Goal: Task Accomplishment & Management: Manage account settings

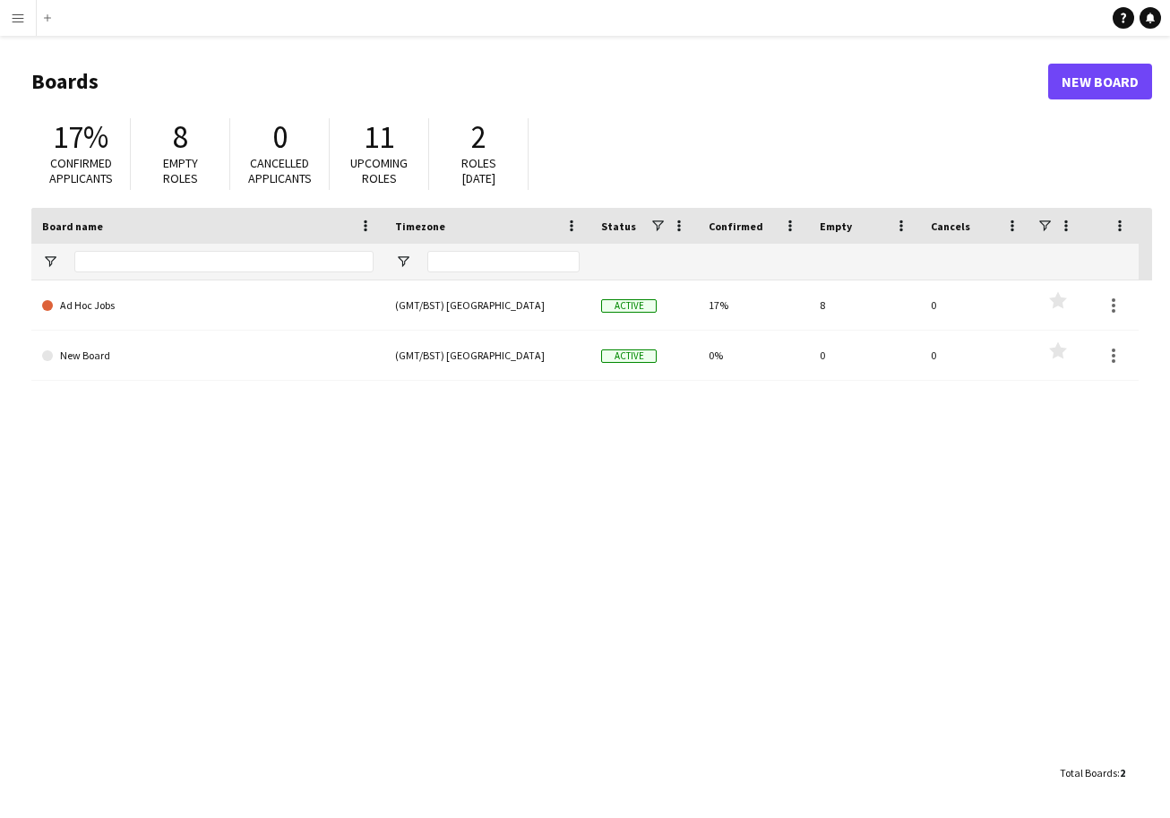
click at [20, 15] on app-icon "Menu" at bounding box center [18, 18] width 14 height 14
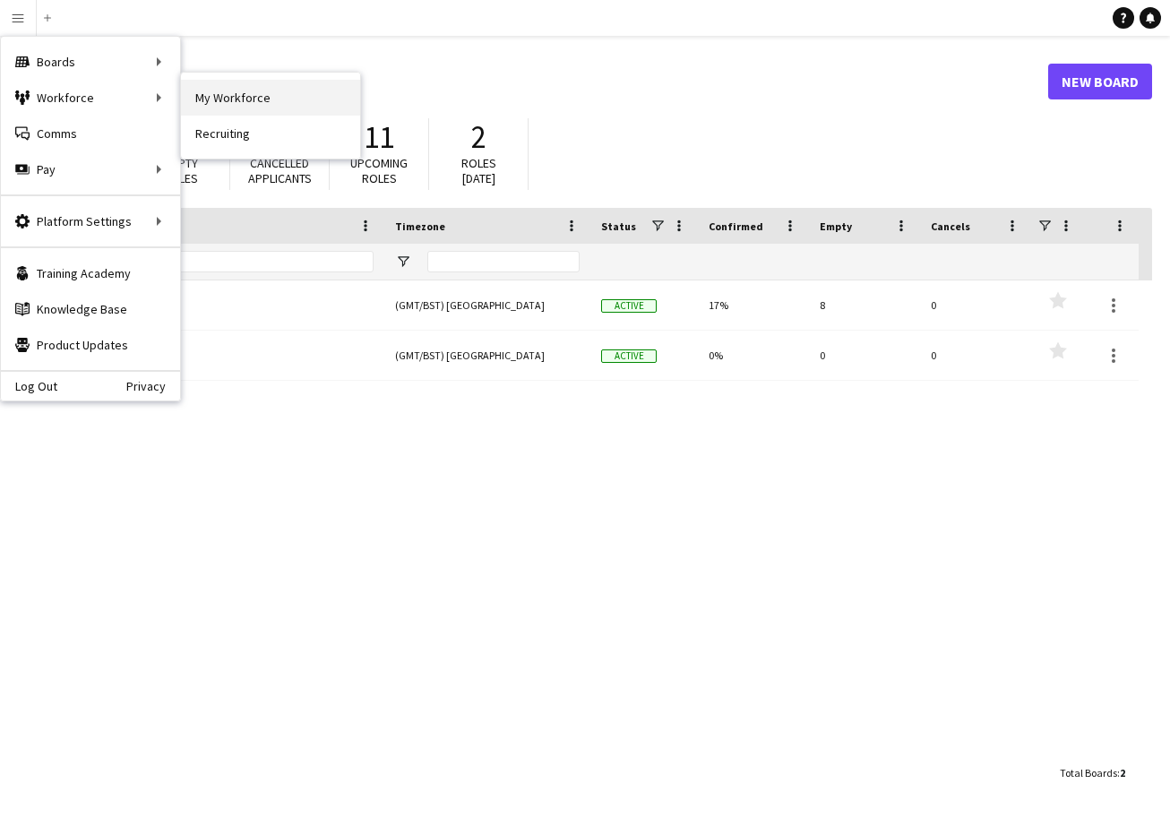
click at [216, 95] on link "My Workforce" at bounding box center [270, 98] width 179 height 36
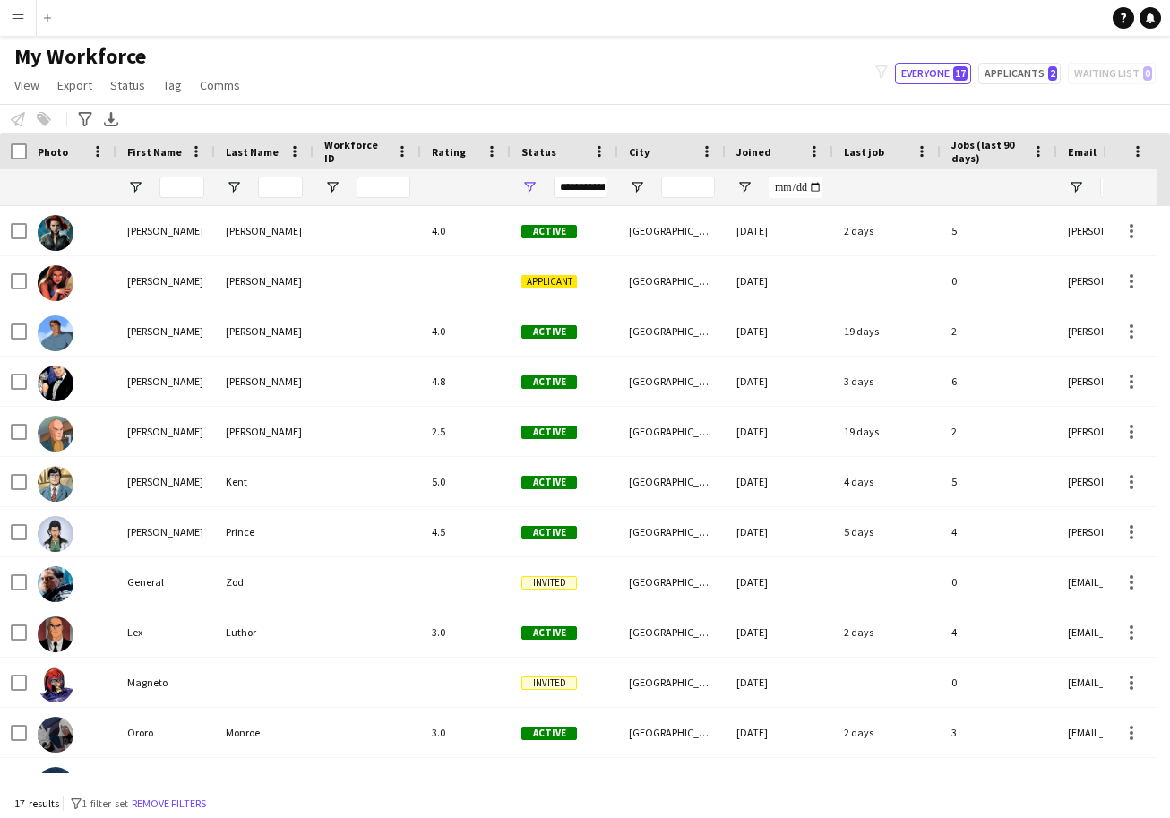
click at [23, 20] on app-icon "Menu" at bounding box center [18, 18] width 14 height 14
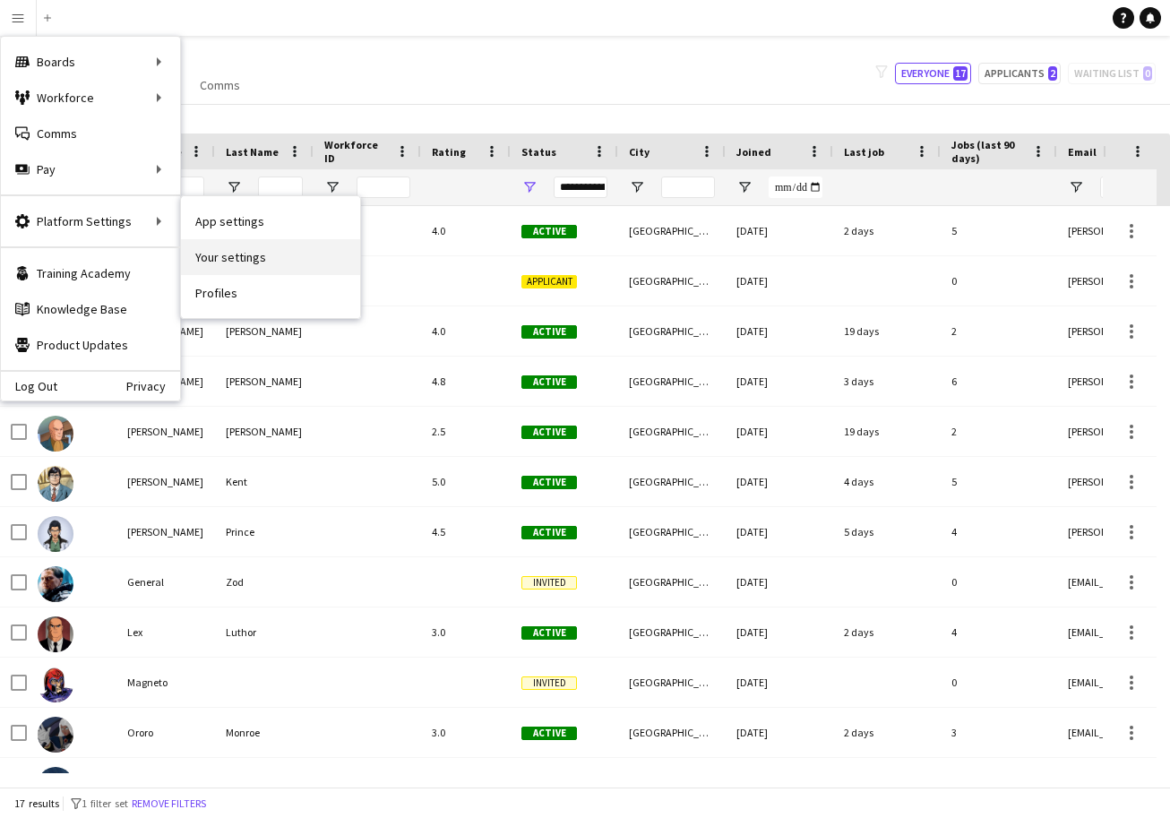
click at [253, 268] on link "Your settings" at bounding box center [270, 257] width 179 height 36
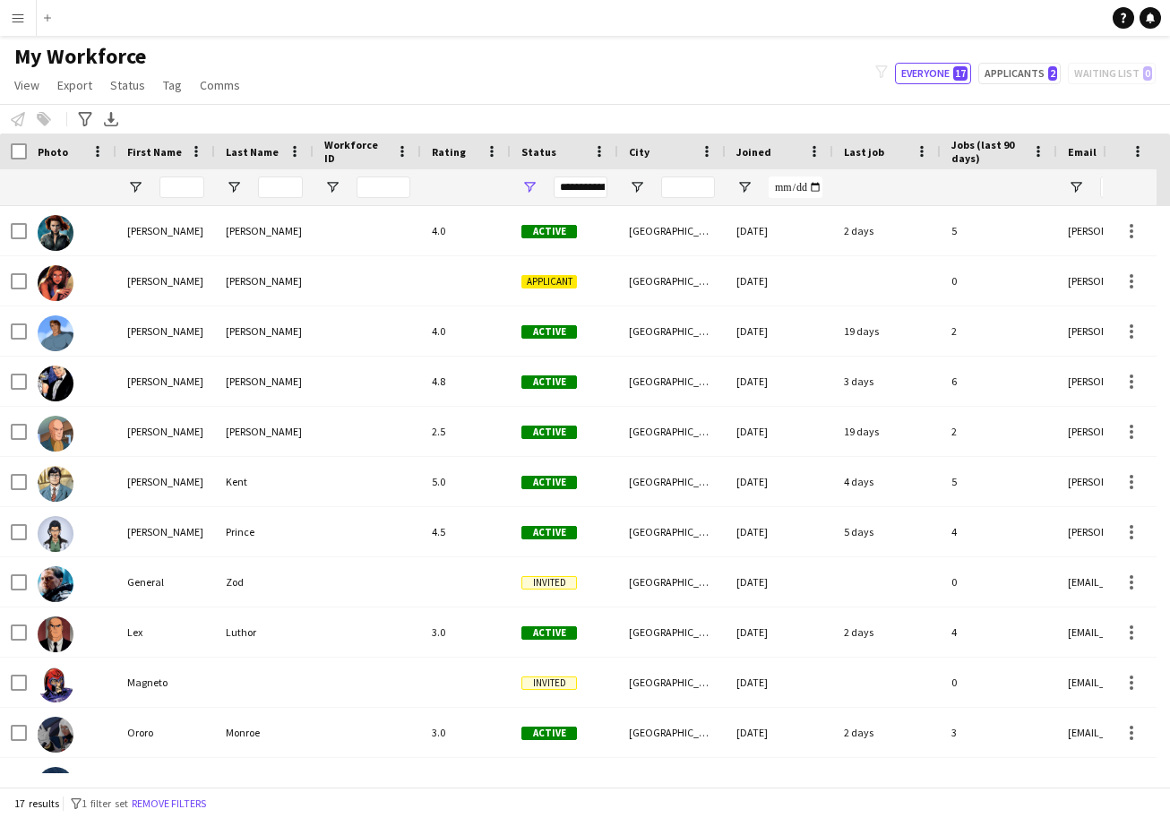
click at [20, 23] on app-icon "Menu" at bounding box center [18, 18] width 14 height 14
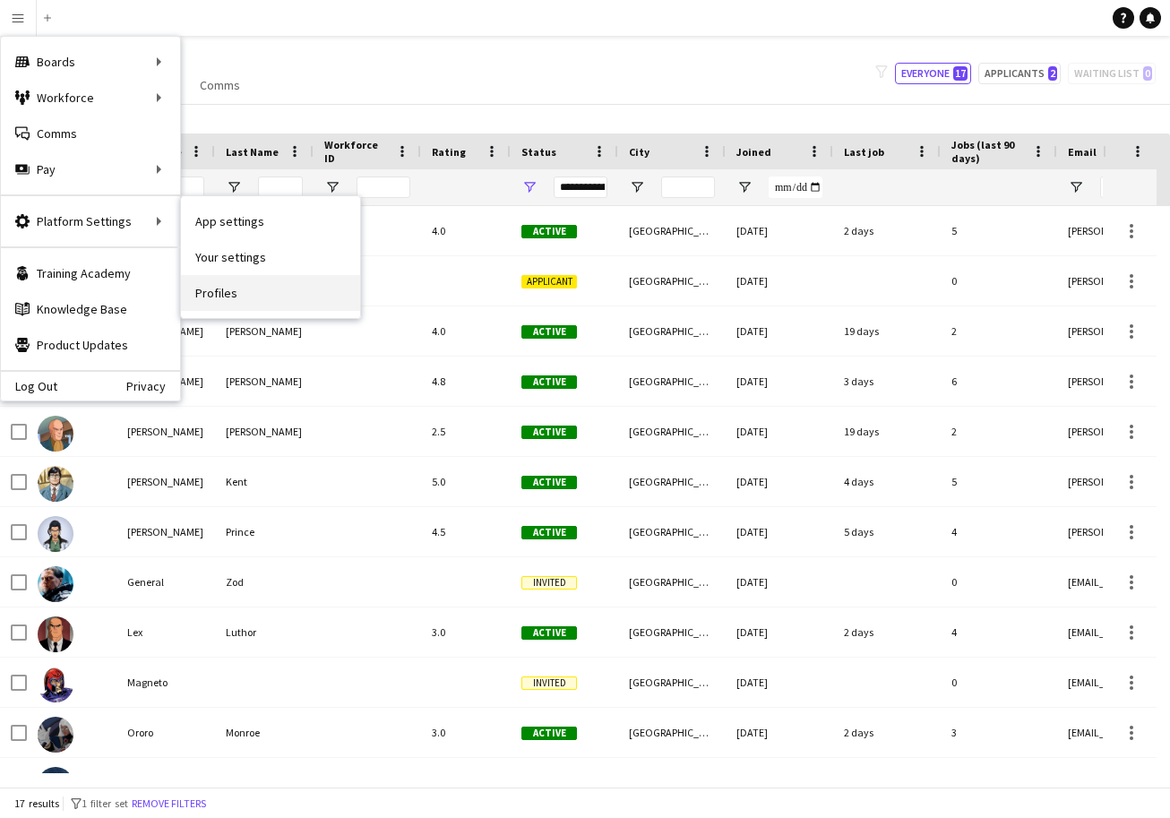
click at [233, 289] on link "Profiles" at bounding box center [270, 293] width 179 height 36
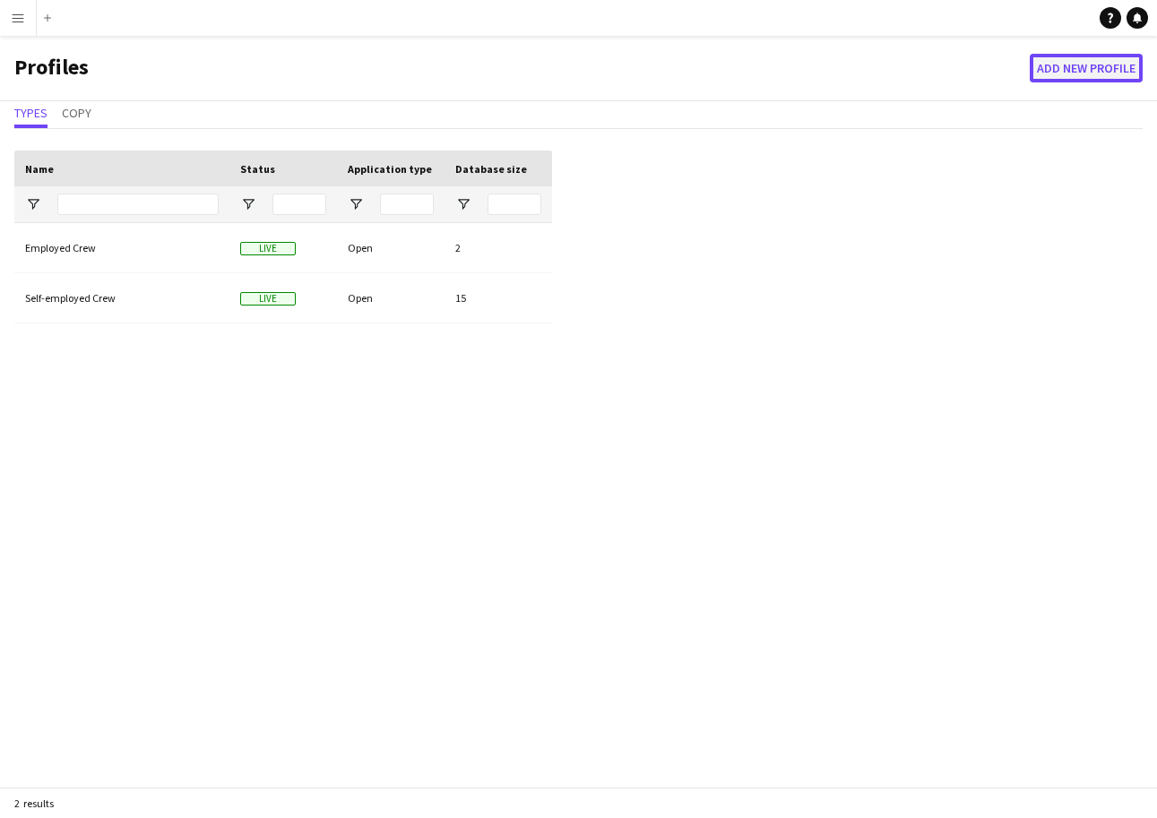
click at [1070, 61] on button "Add new Profile" at bounding box center [1085, 68] width 113 height 29
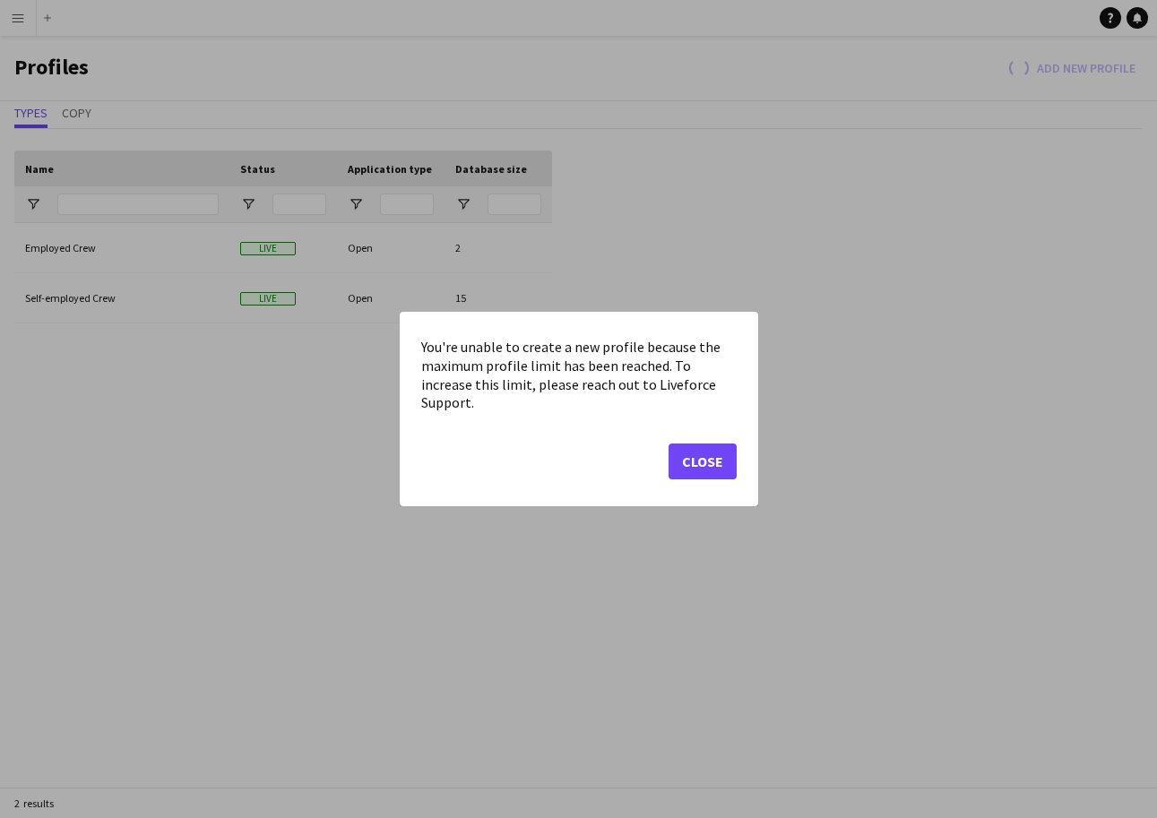
click at [700, 444] on button "Close" at bounding box center [702, 462] width 68 height 36
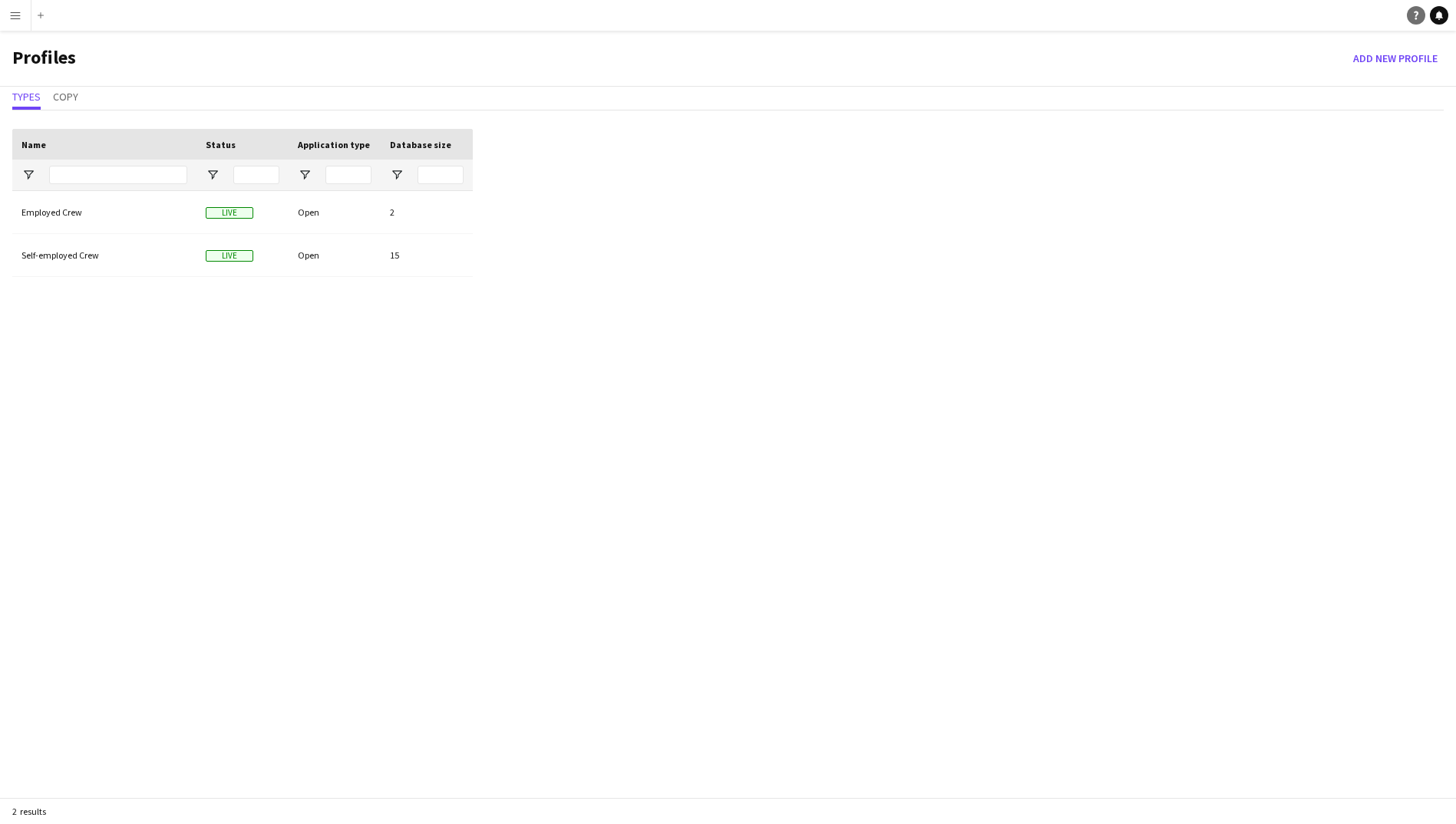
click at [1001, 17] on icon "Help" at bounding box center [1416, 15] width 9 height 9
click at [16, 16] on app-icon "Menu" at bounding box center [15, 15] width 12 height 12
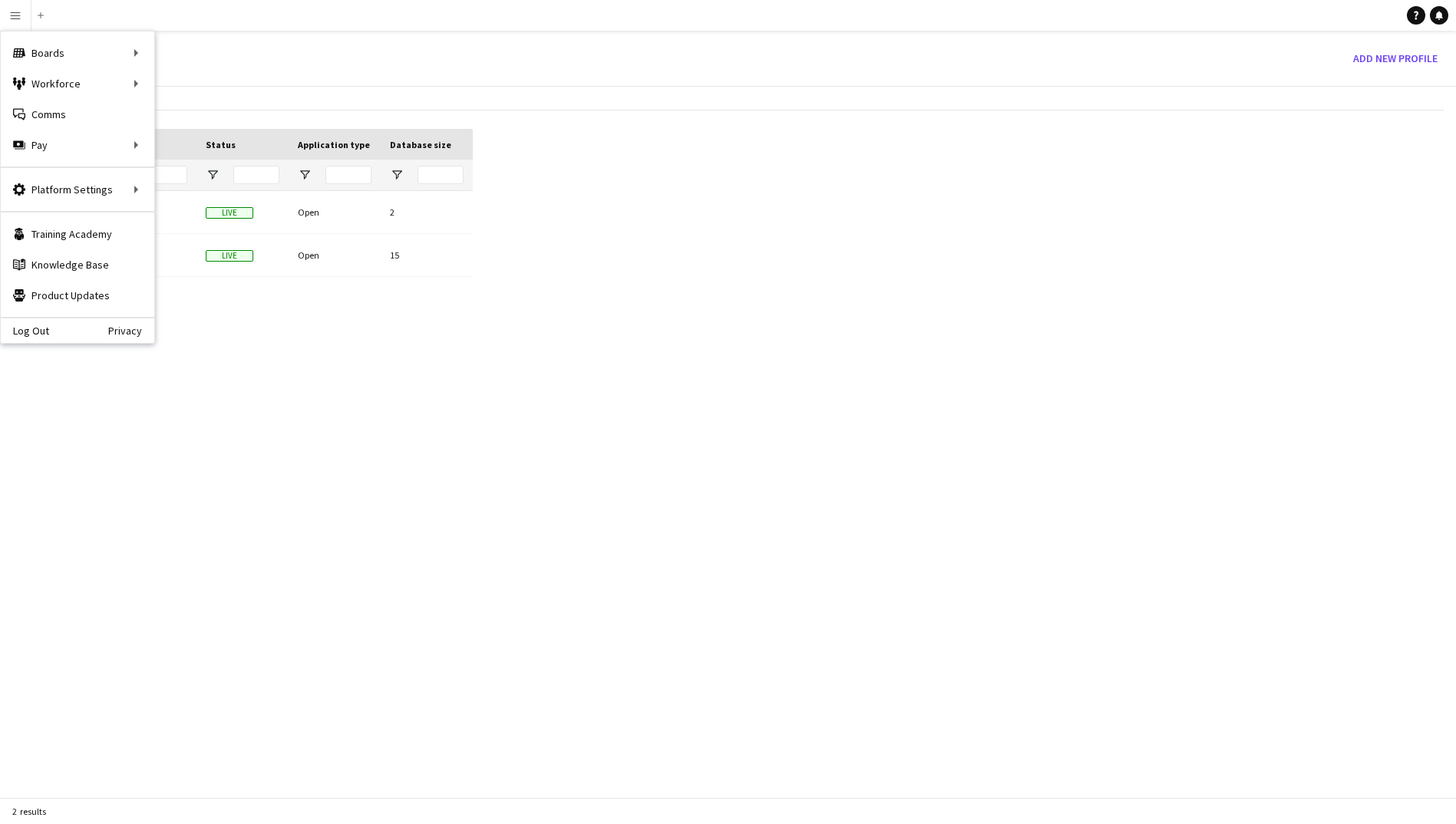
click at [48, 9] on div "Add" at bounding box center [41, 15] width 19 height 31
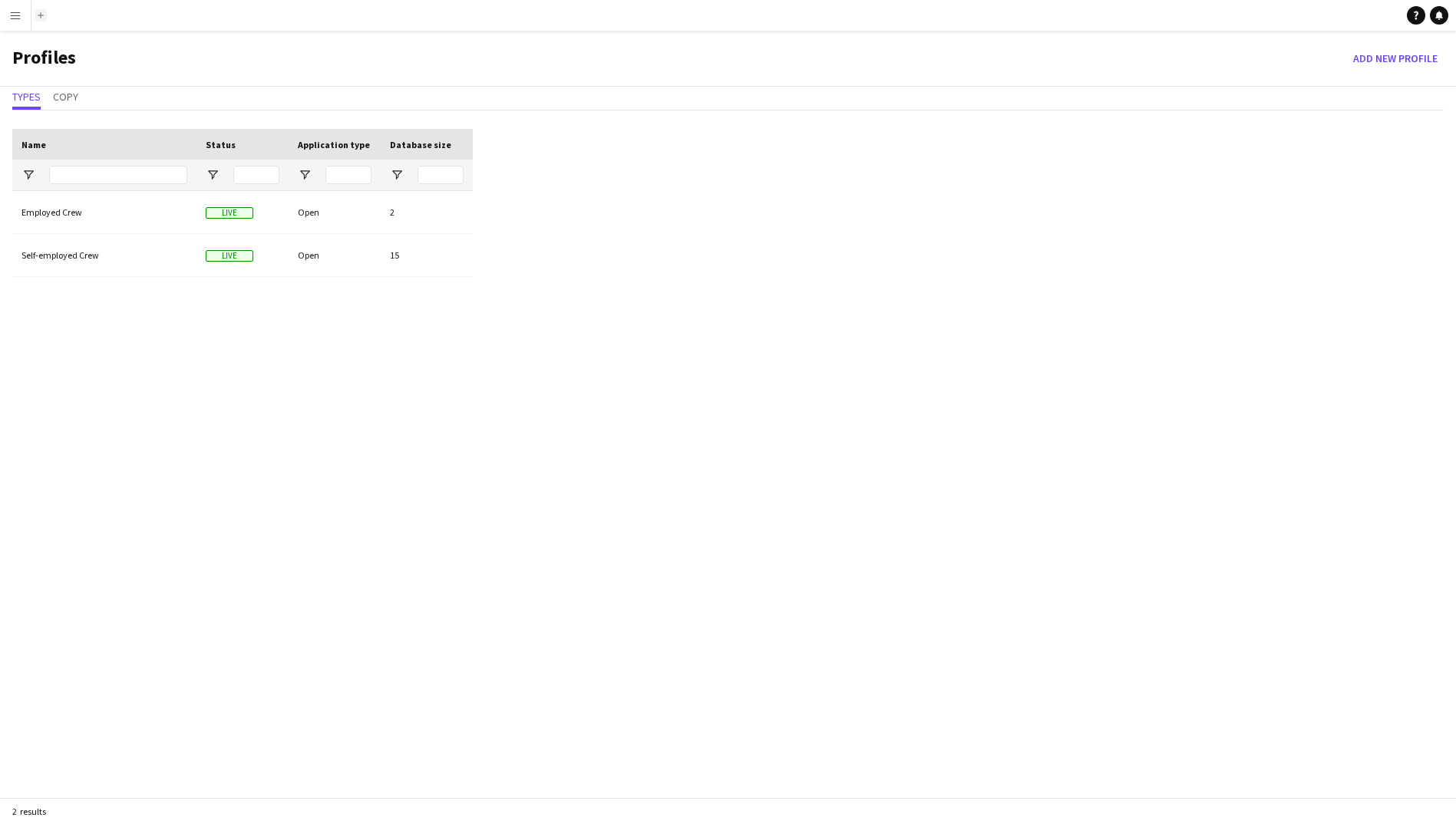
click at [45, 15] on button "Add" at bounding box center [40, 15] width 12 height 12
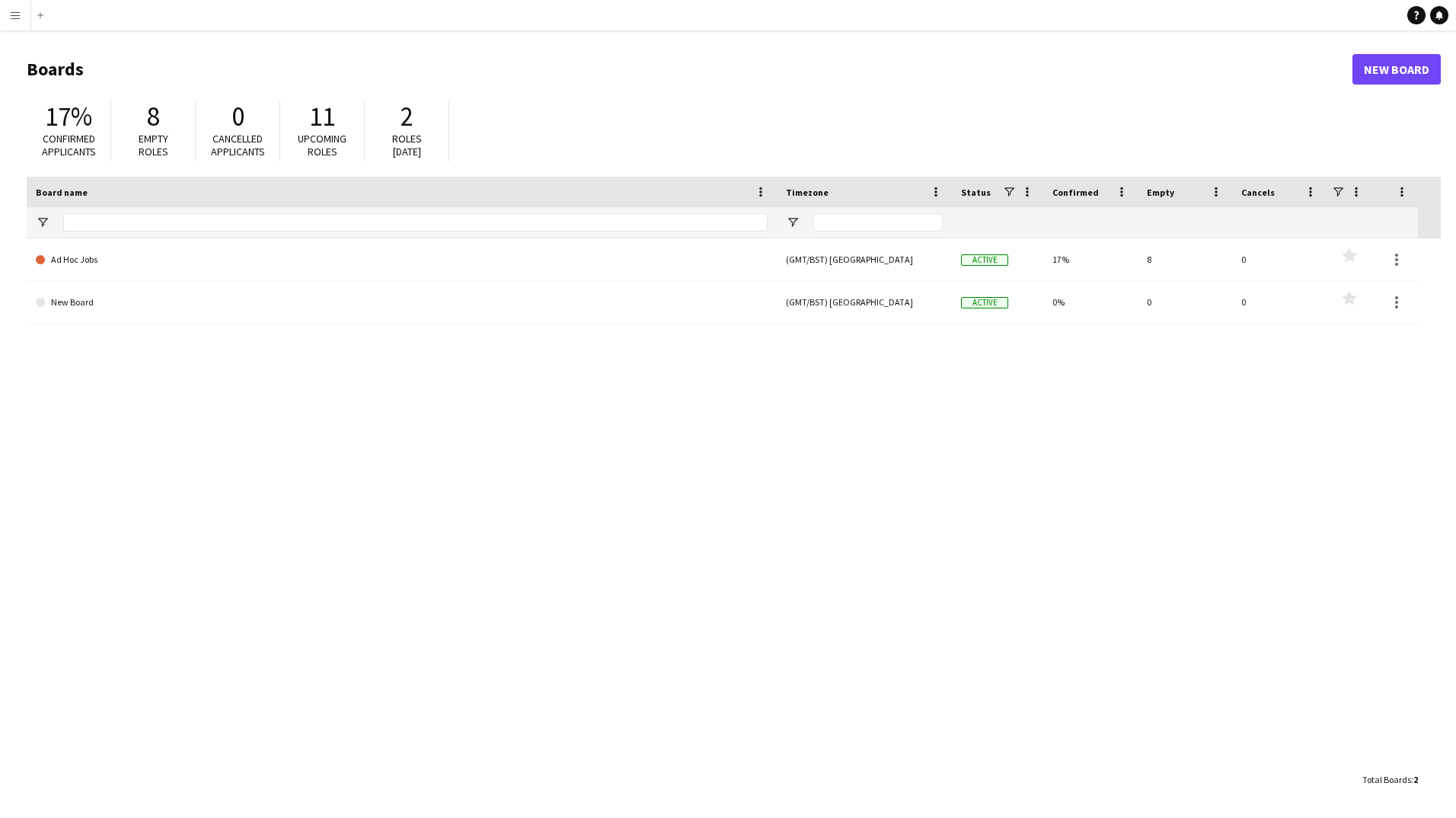
click at [20, 18] on app-icon "Menu" at bounding box center [15, 15] width 12 height 12
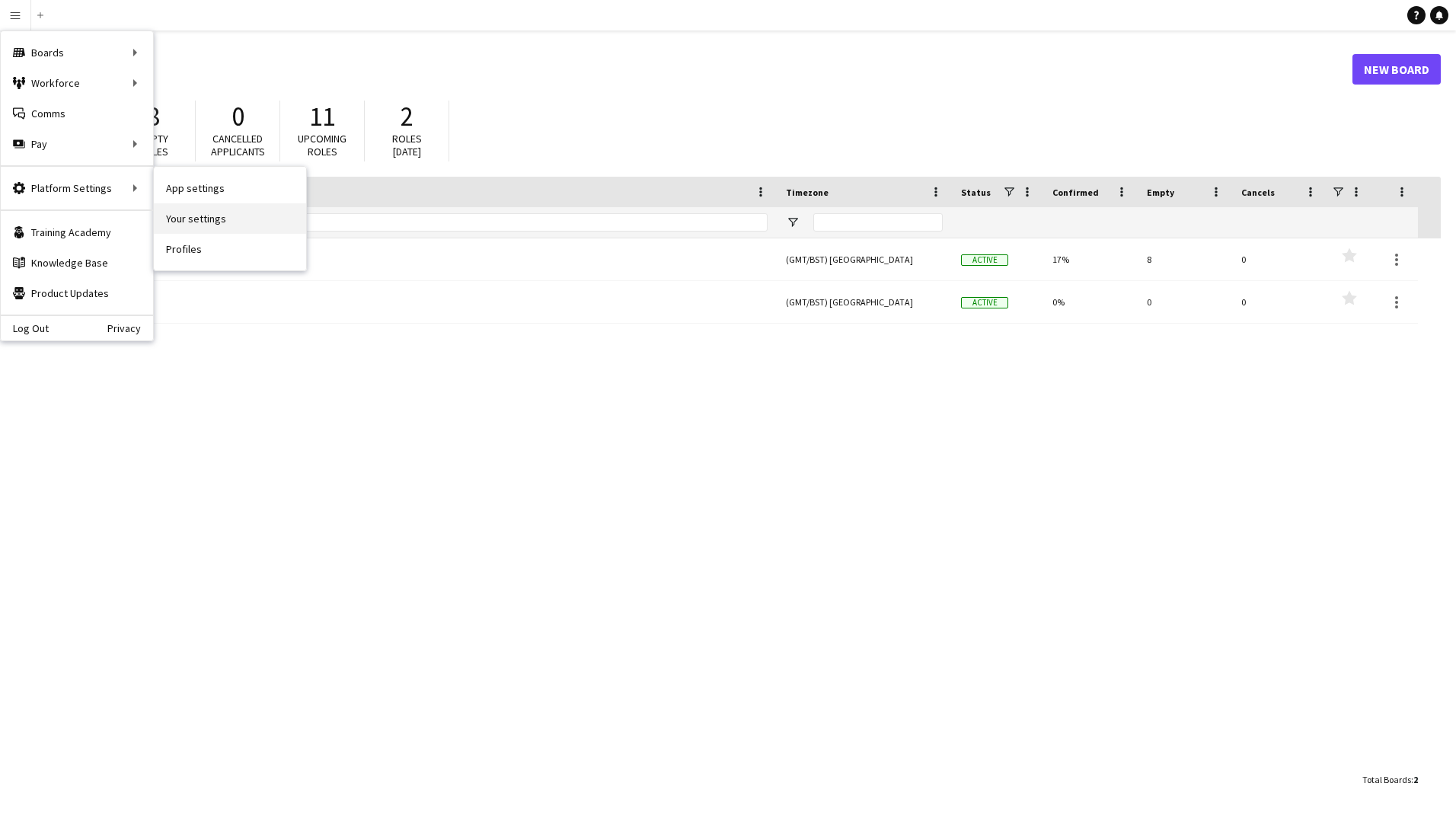
click at [235, 204] on link "Your settings" at bounding box center [229, 219] width 152 height 31
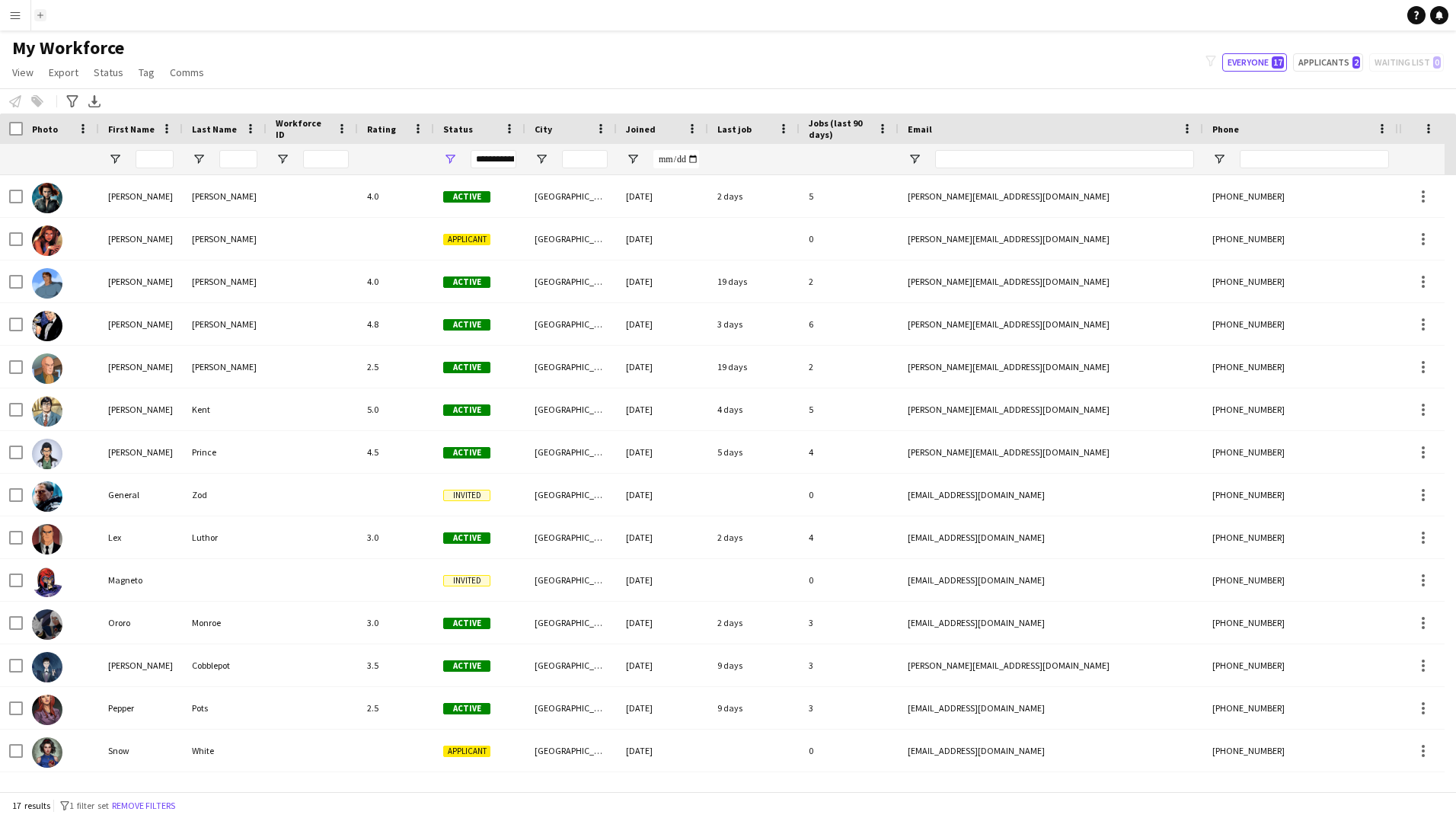
click at [42, 11] on button "Add" at bounding box center [40, 15] width 12 height 12
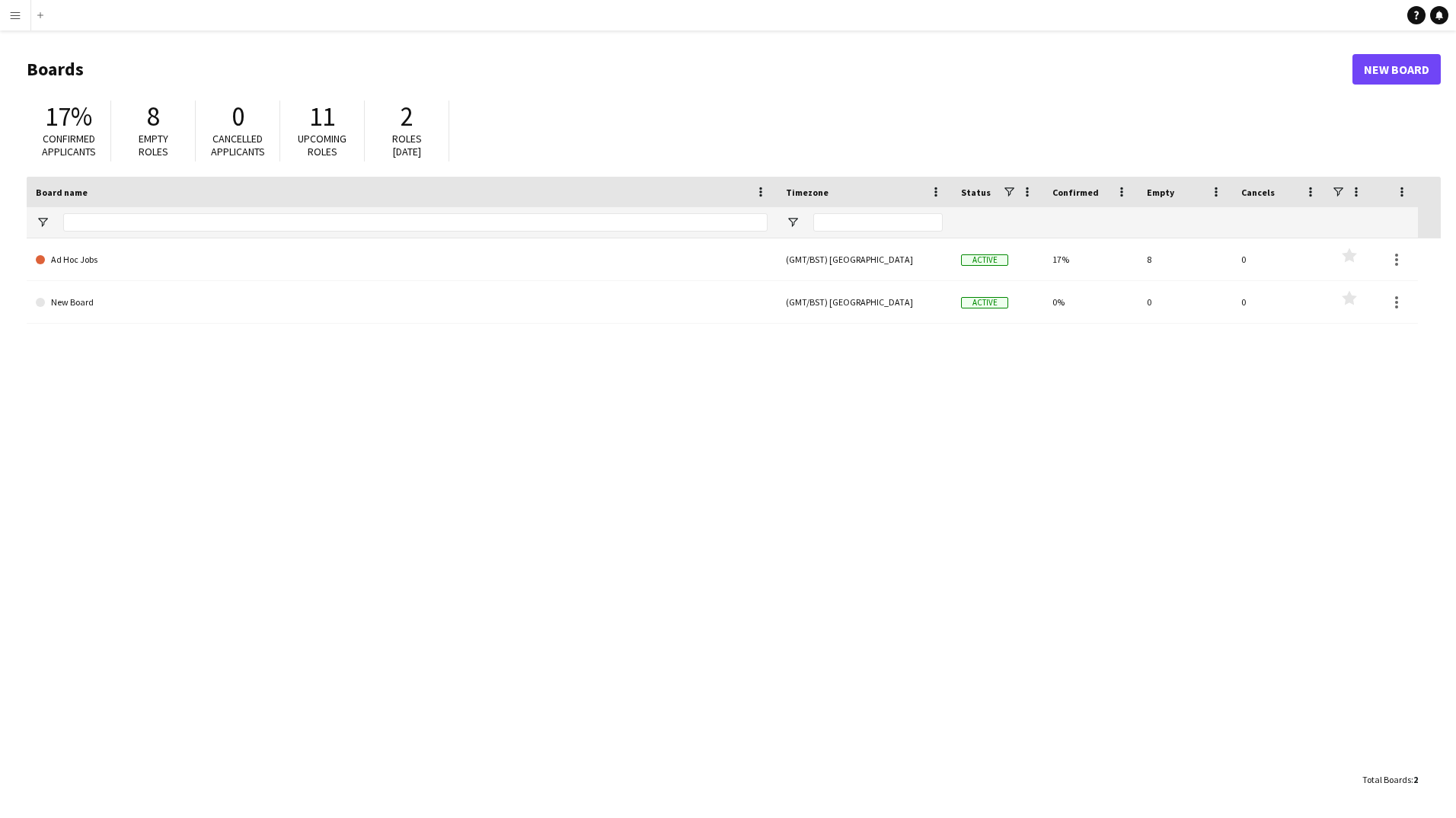
click at [251, 116] on div "0" at bounding box center [237, 116] width 54 height 32
click at [348, 110] on div "11" at bounding box center [322, 116] width 54 height 32
drag, startPoint x: 1268, startPoint y: 77, endPoint x: 1244, endPoint y: 159, distance: 85.4
click at [1266, 80] on h1 "Boards" at bounding box center [689, 69] width 1326 height 23
drag, startPoint x: 1379, startPoint y: 784, endPoint x: 1343, endPoint y: 749, distance: 50.2
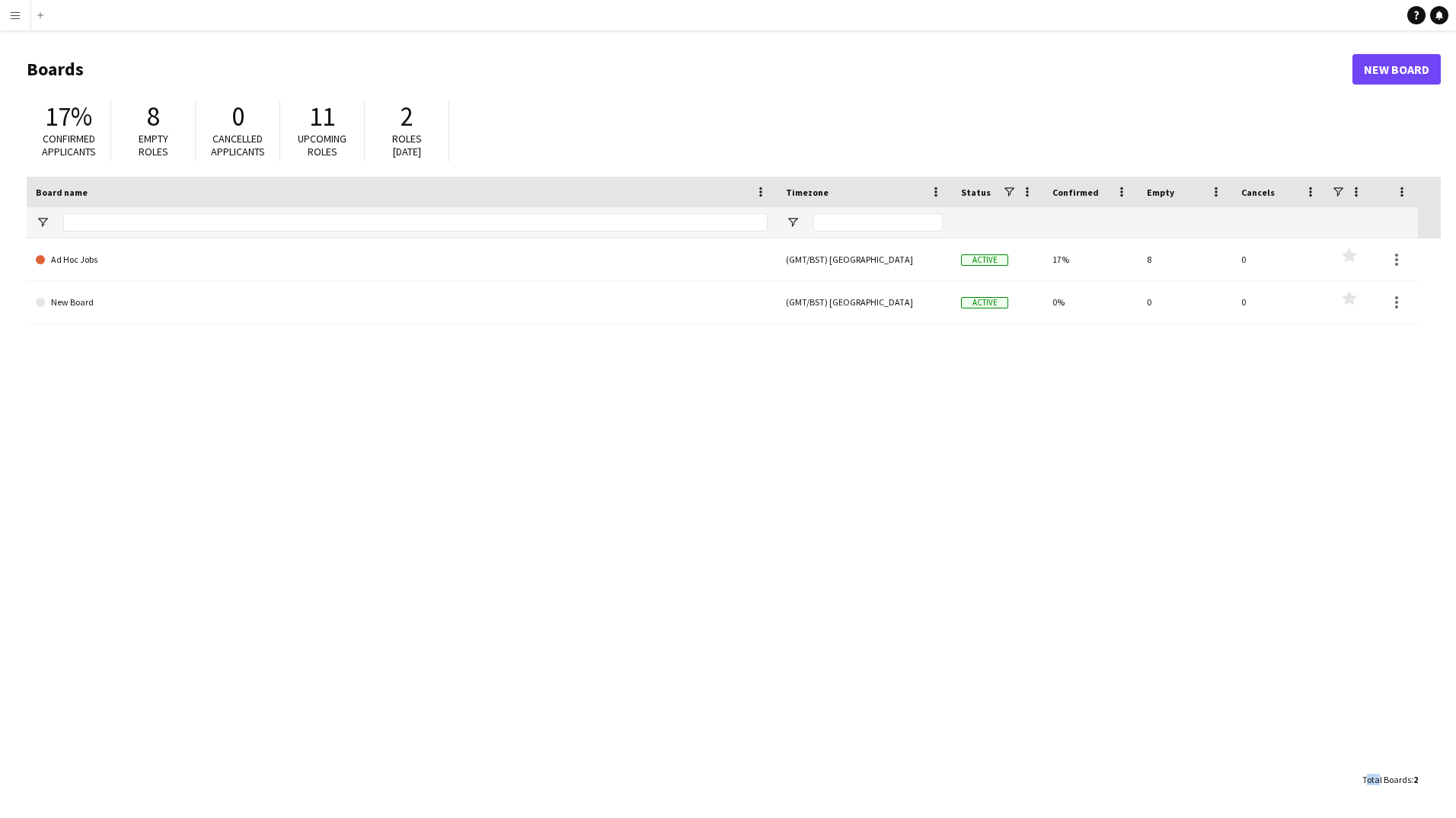
click at [1343, 749] on div "Drag here to set row groups Drag here to set column labels Board name Timezone …" at bounding box center [734, 486] width 1414 height 618
click at [3, 15] on button "Menu" at bounding box center [15, 15] width 31 height 31
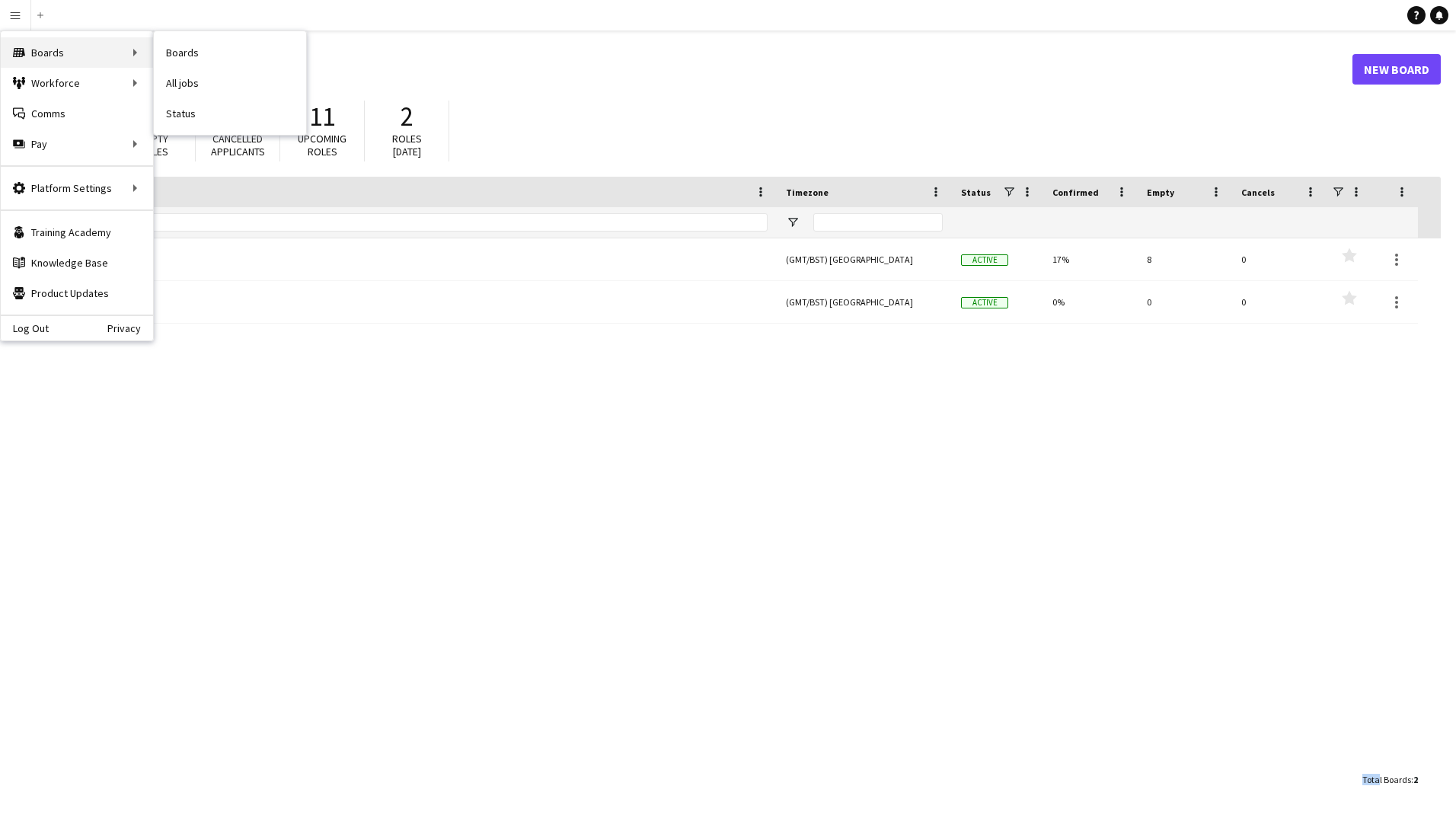
click at [33, 56] on div "Boards Boards" at bounding box center [76, 53] width 152 height 31
click at [183, 94] on link "My Workforce" at bounding box center [229, 83] width 152 height 31
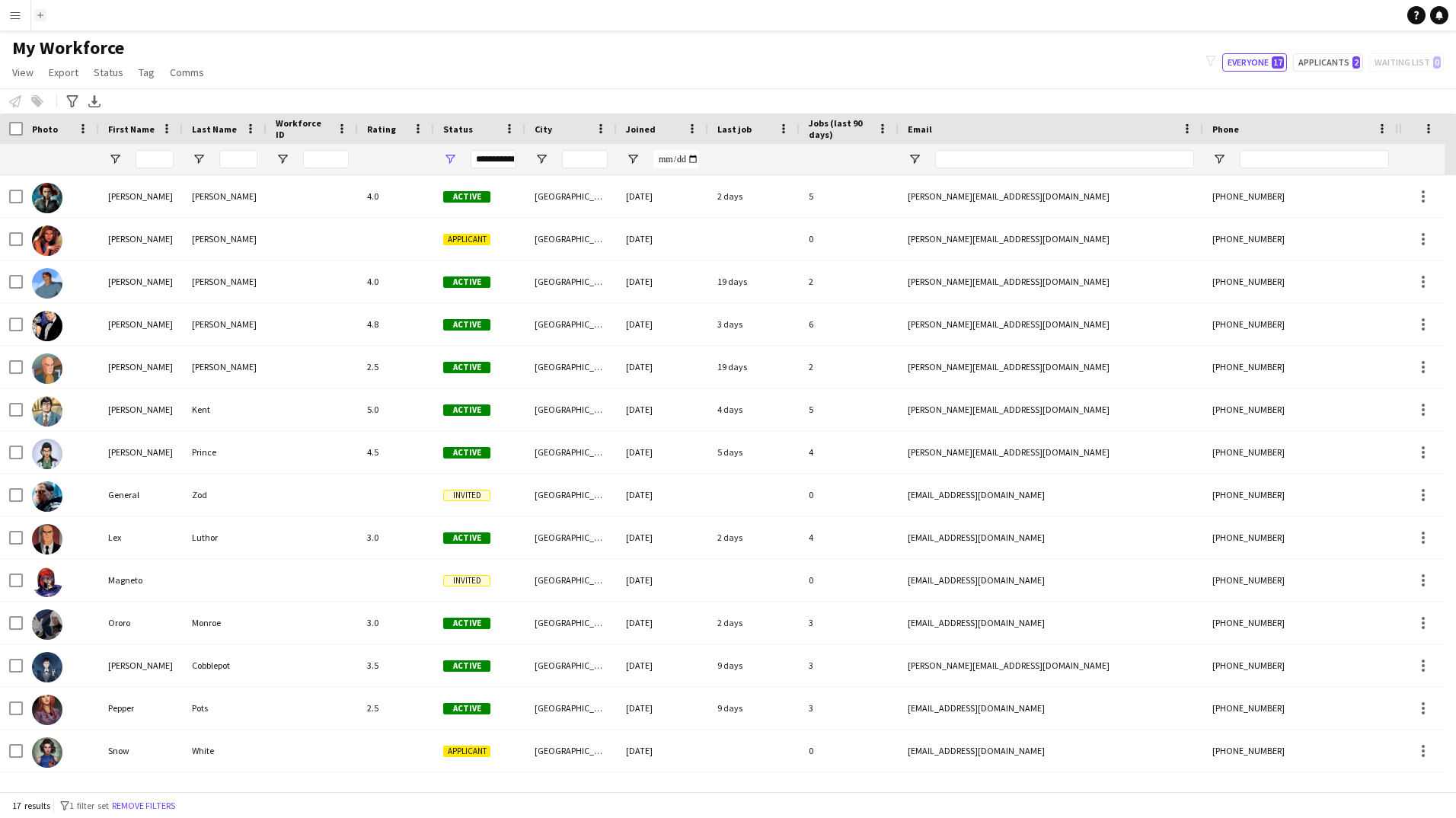
click at [42, 19] on button "Add" at bounding box center [40, 15] width 12 height 12
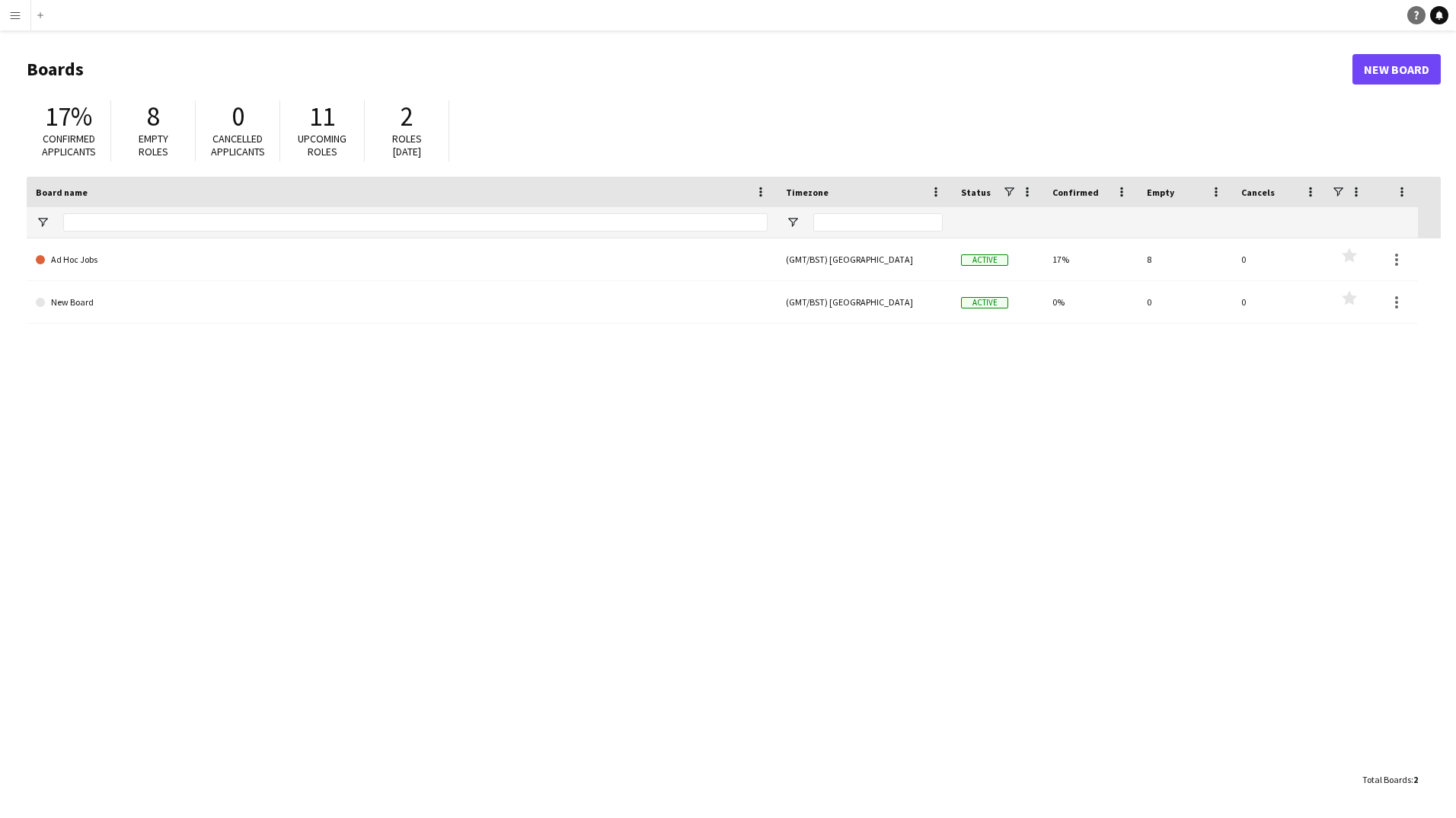
click at [1414, 15] on icon "Help" at bounding box center [1416, 15] width 9 height 9
click at [19, 20] on app-icon "Menu" at bounding box center [15, 15] width 12 height 12
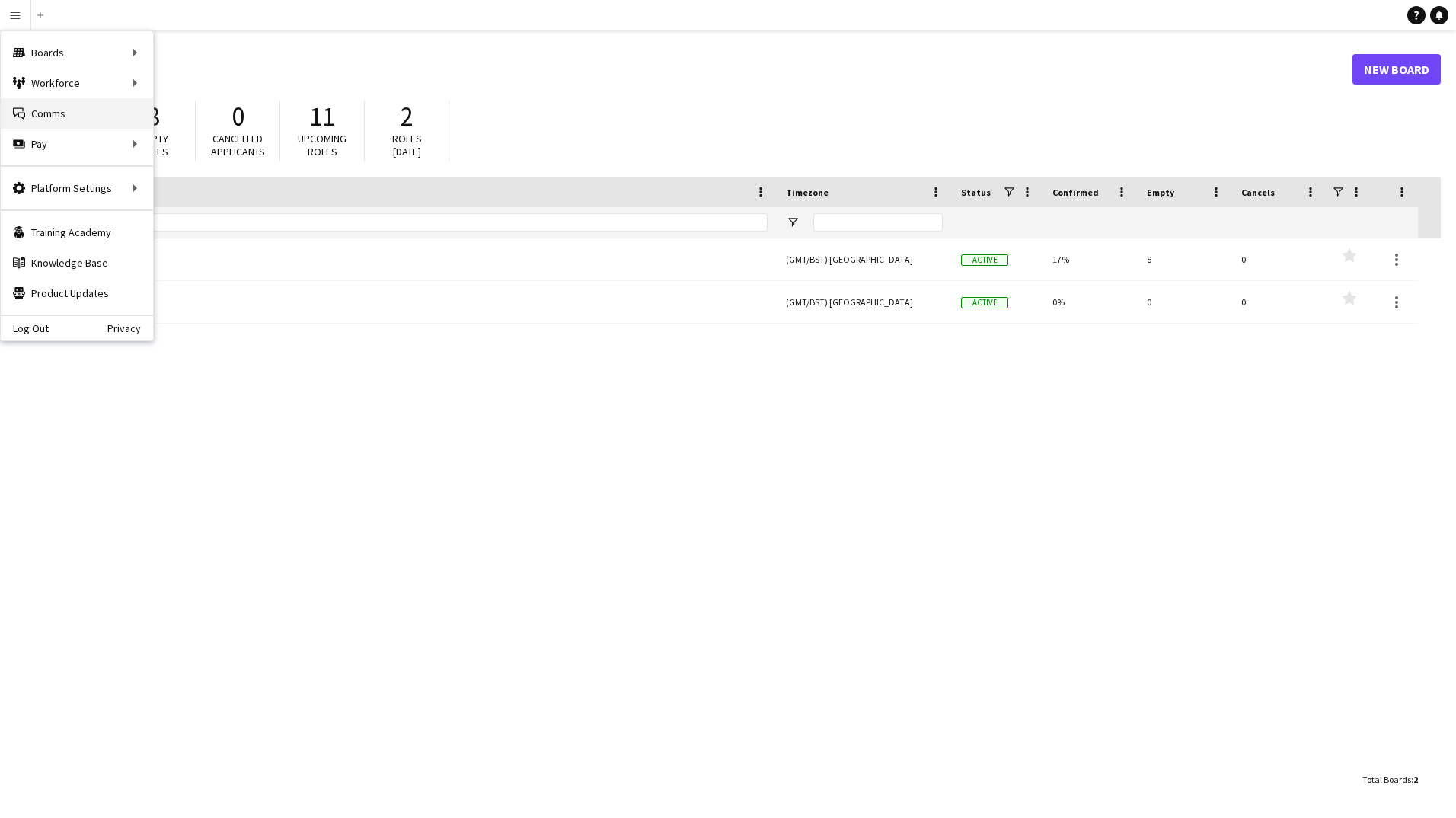
click at [34, 109] on link "Comms Comms" at bounding box center [76, 114] width 152 height 31
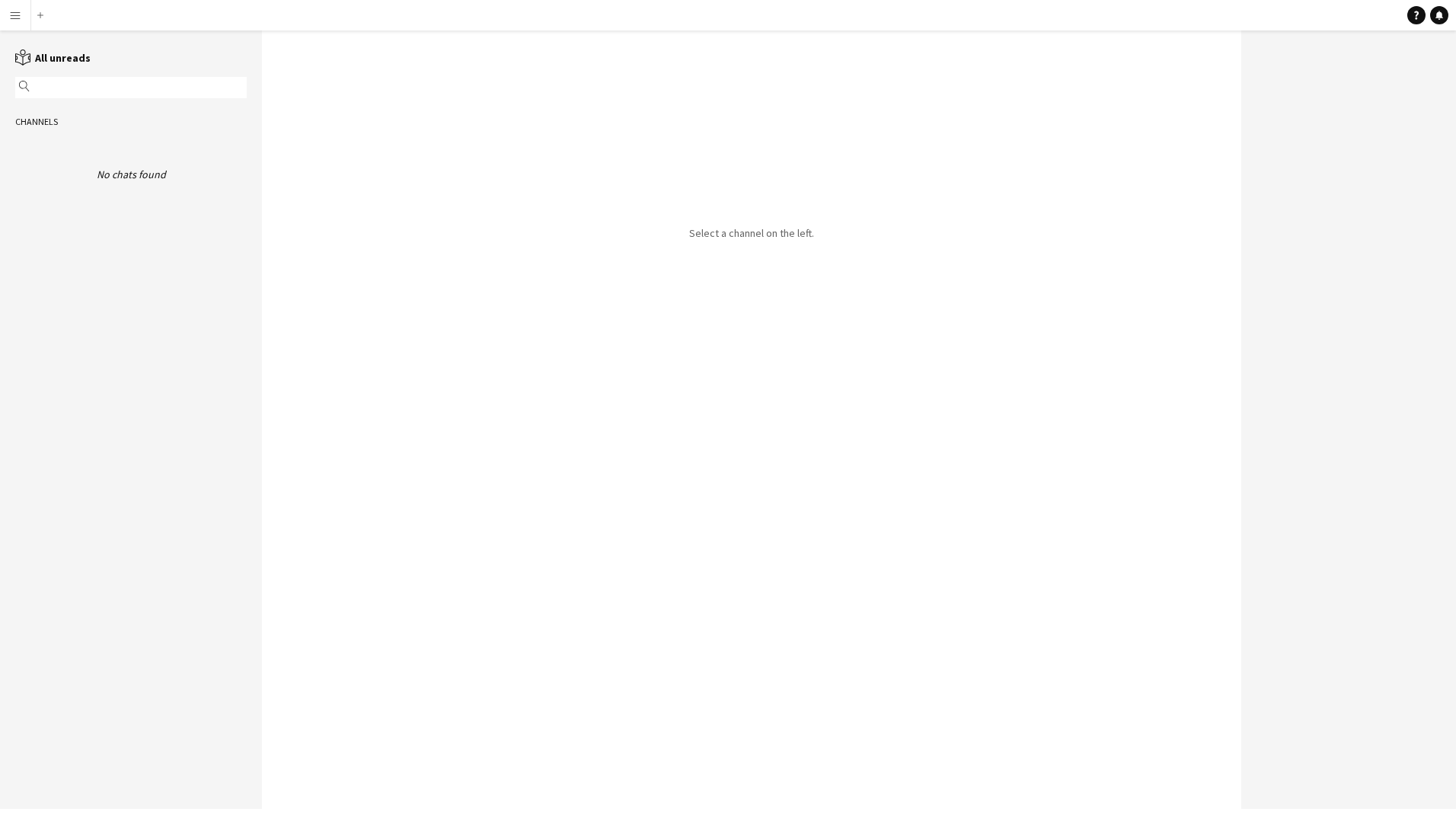
click at [8, 7] on button "Menu" at bounding box center [15, 15] width 31 height 31
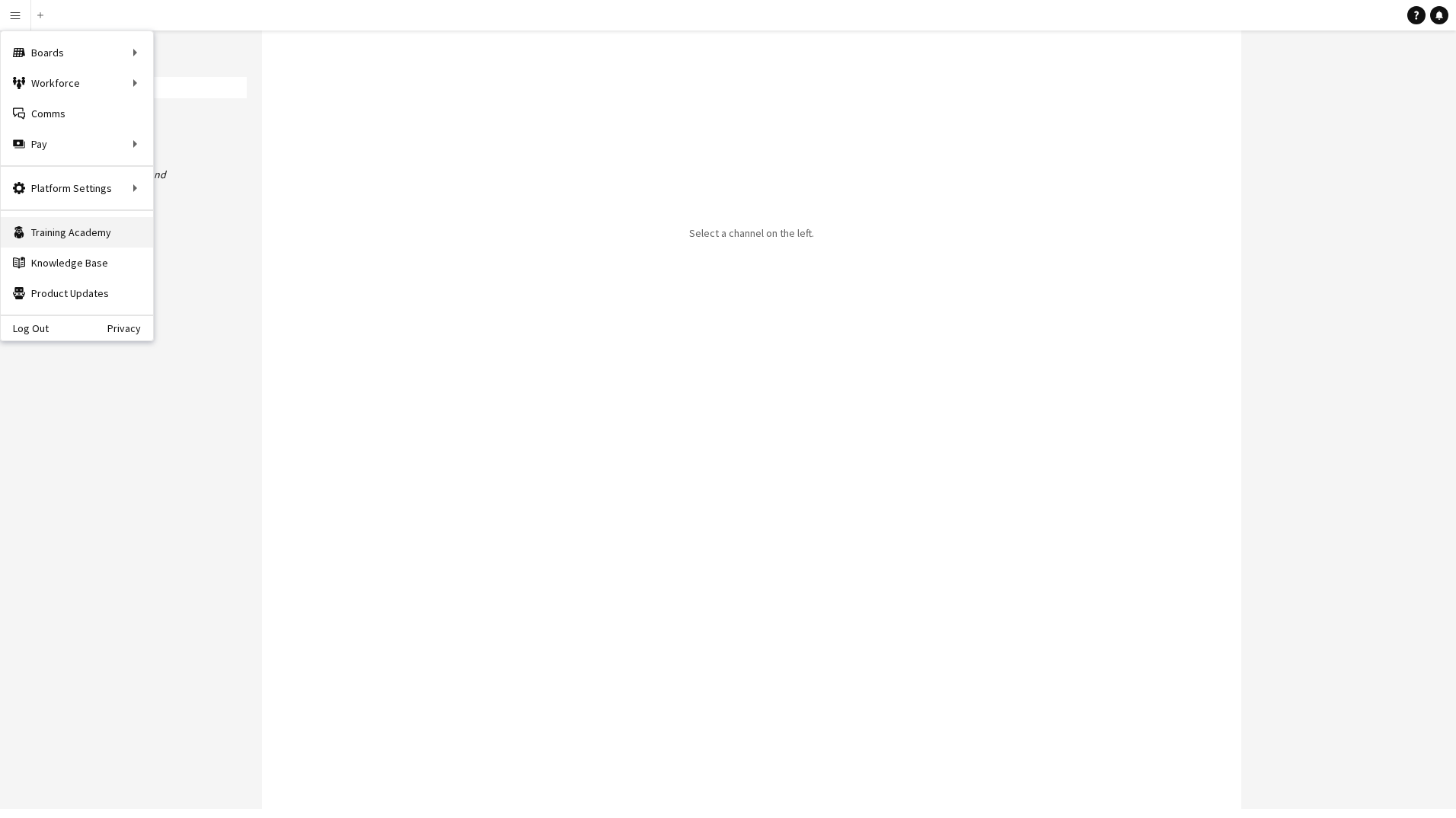
click at [62, 233] on link "Training Academy Training Academy" at bounding box center [76, 232] width 152 height 31
